Goal: Information Seeking & Learning: Understand process/instructions

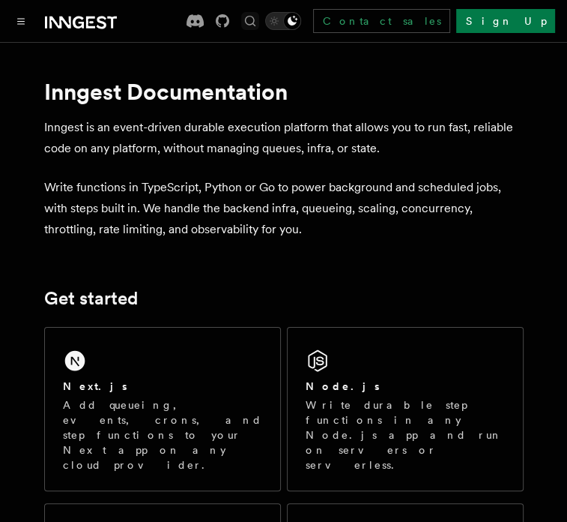
click at [258, 17] on icon "Find something..." at bounding box center [250, 20] width 15 height 15
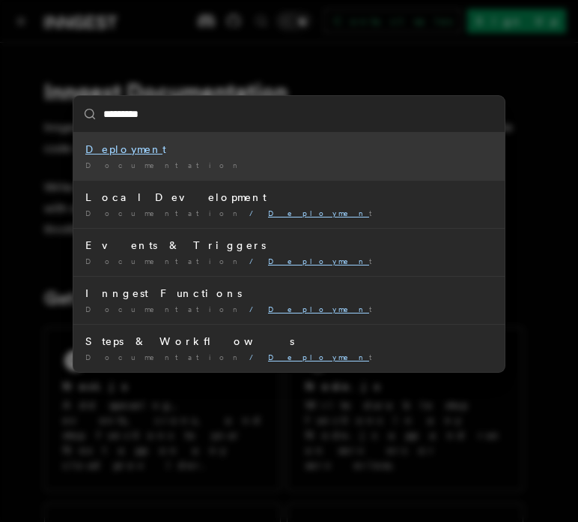
type input "**********"
click at [112, 148] on mark "Deployment" at bounding box center [125, 149] width 81 height 12
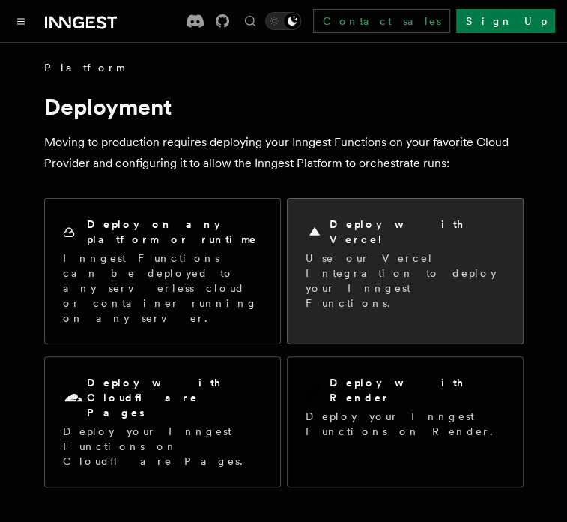
click at [400, 262] on p "Use our Vercel Integration to deploy your Inngest Functions." at bounding box center [405, 280] width 199 height 60
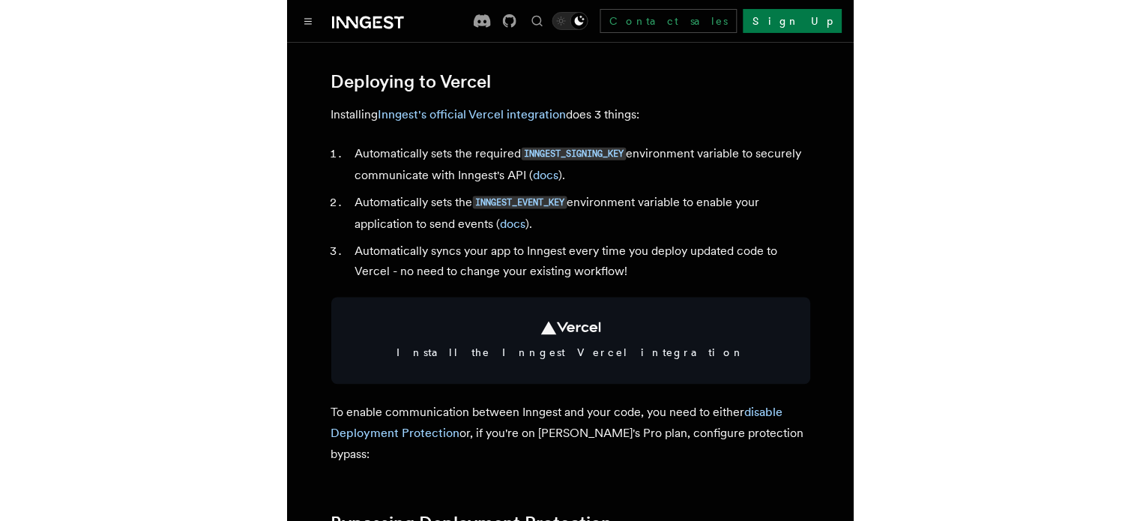
scroll to position [704, 0]
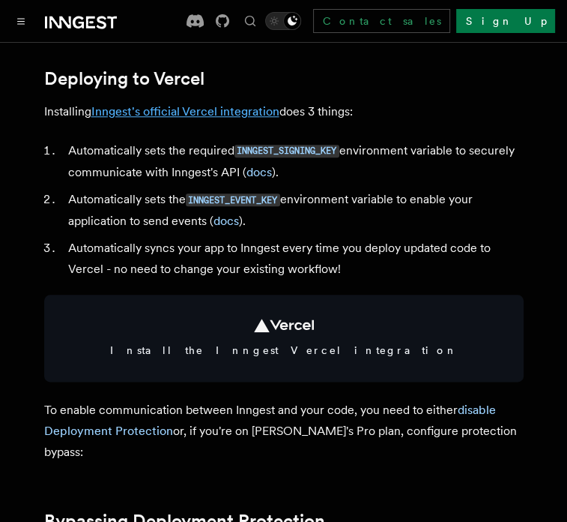
click at [207, 118] on link "Inngest's official Vercel integration" at bounding box center [185, 111] width 188 height 14
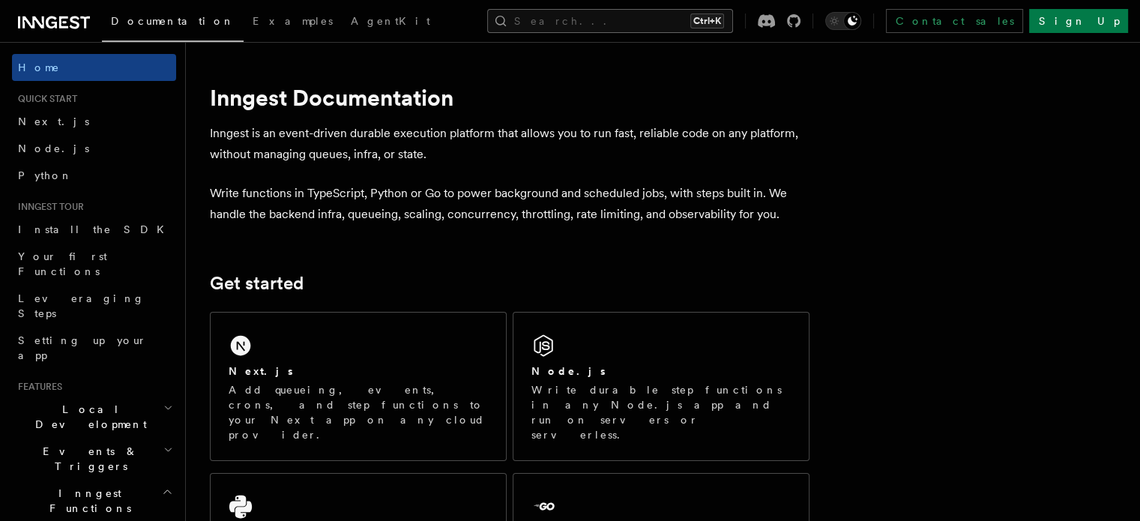
click at [696, 30] on button "Search... Ctrl+K" at bounding box center [610, 21] width 246 height 24
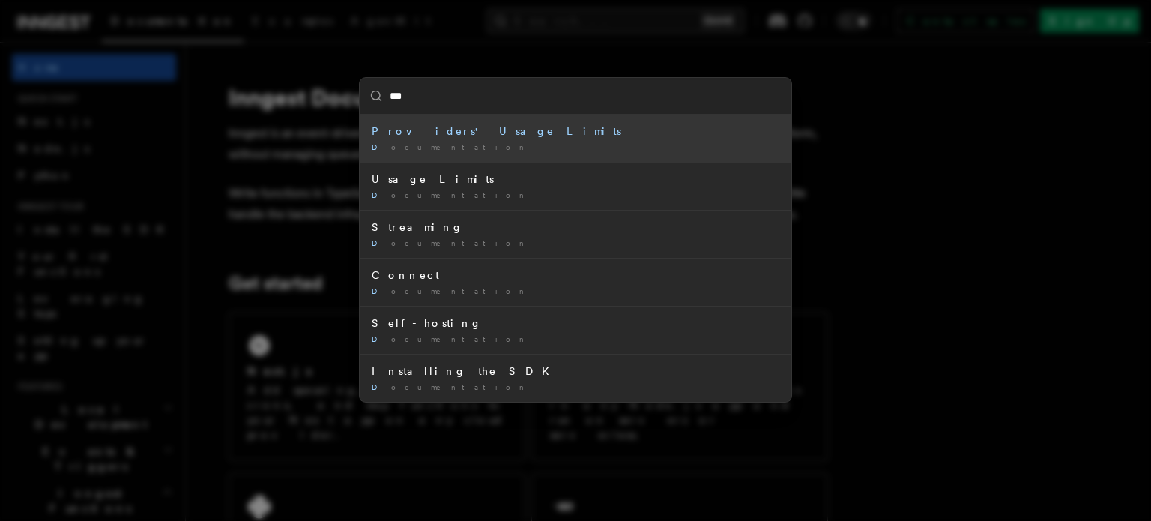
type input "****"
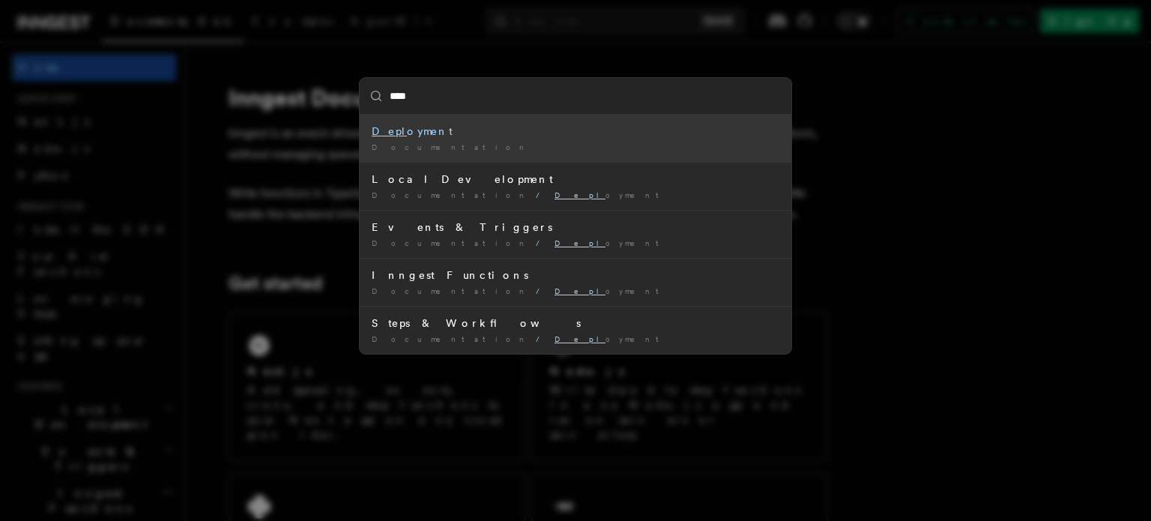
click at [381, 142] on span "Documentation" at bounding box center [451, 146] width 158 height 9
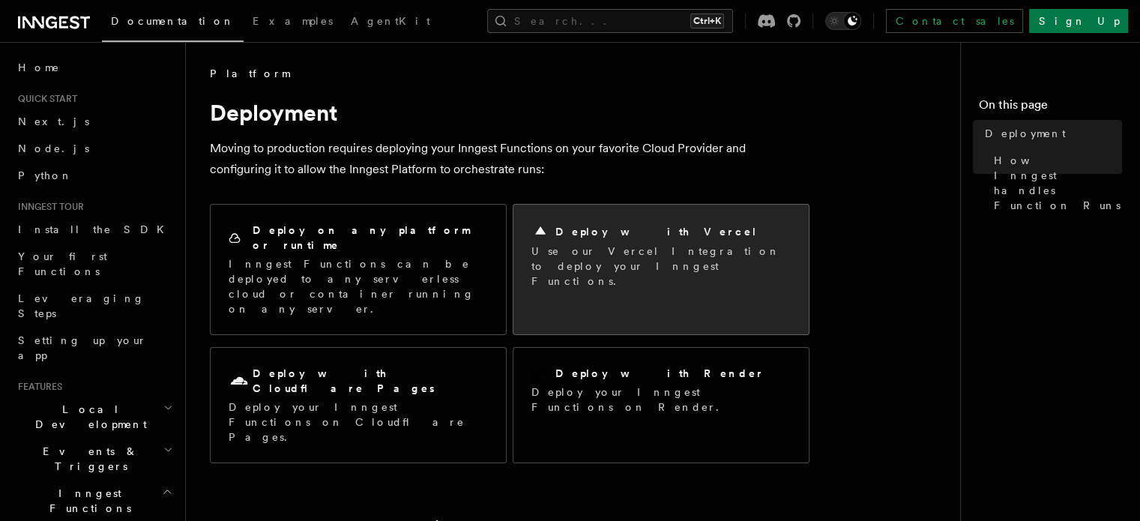
click at [599, 254] on p "Use our Vercel Integration to deploy your Inngest Functions." at bounding box center [660, 266] width 259 height 45
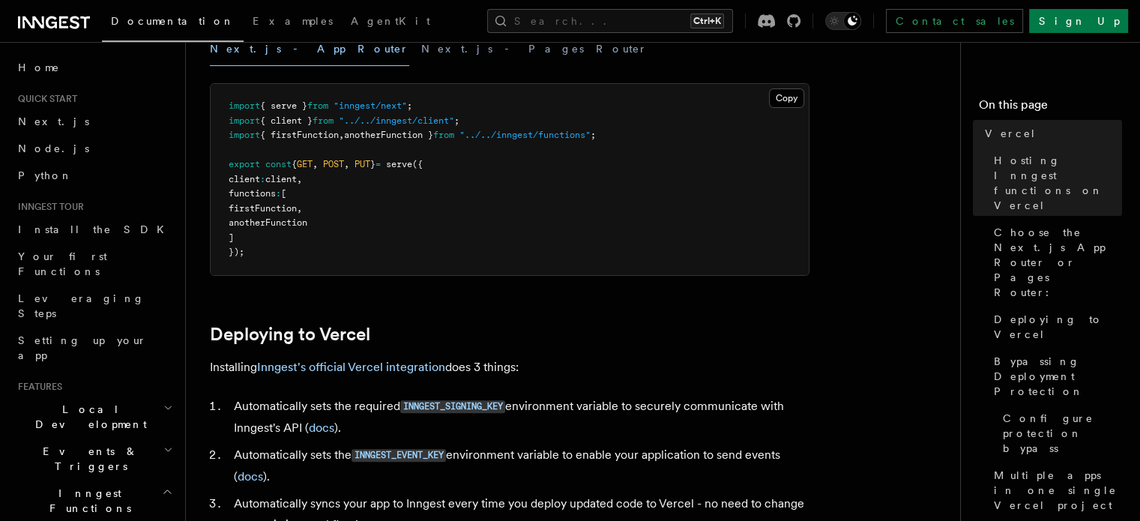
scroll to position [571, 0]
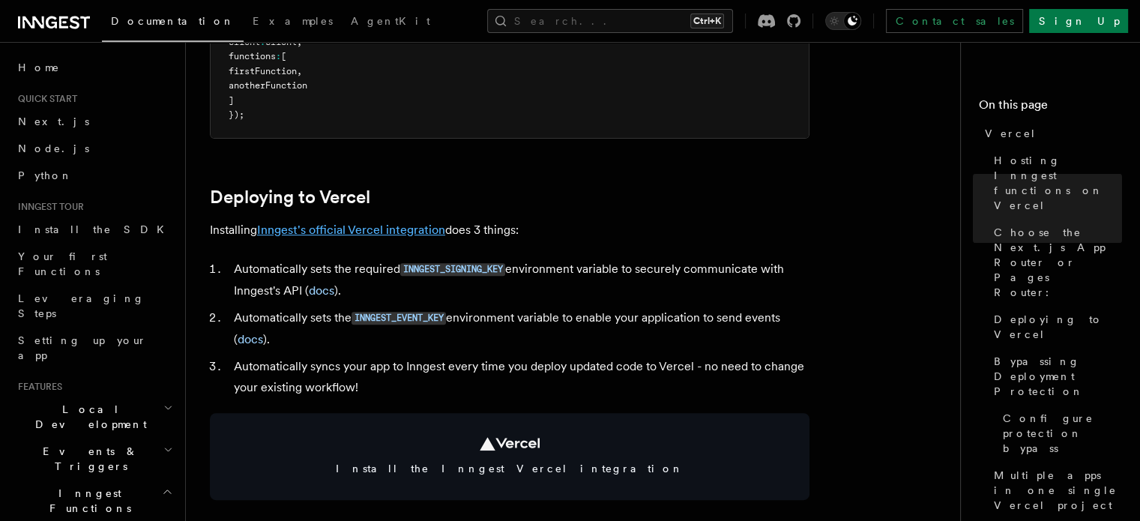
click at [396, 233] on link "Inngest's official Vercel integration" at bounding box center [351, 230] width 188 height 14
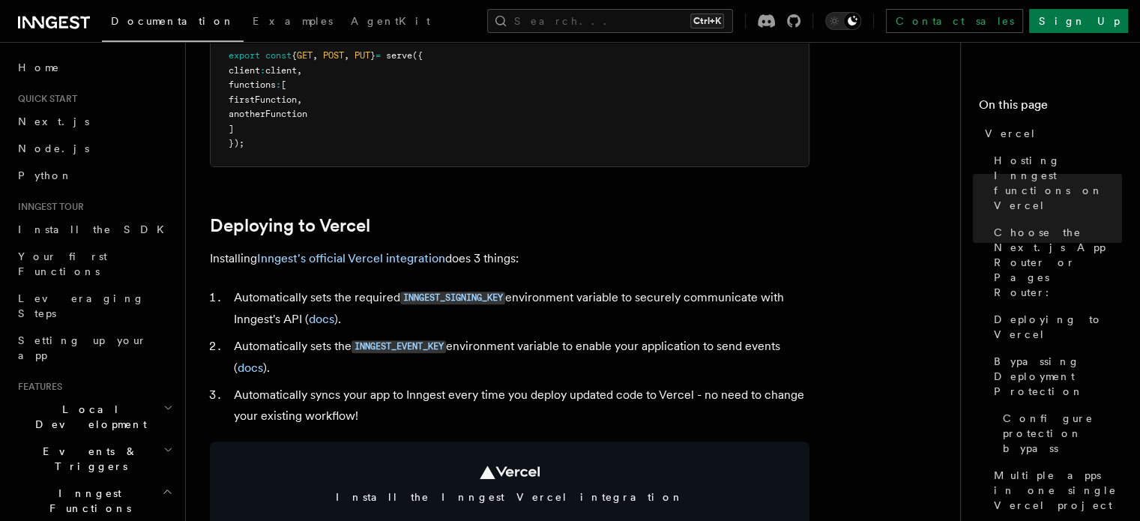
scroll to position [542, 0]
click at [426, 257] on link "Inngest's official Vercel integration" at bounding box center [351, 258] width 188 height 14
